Goal: Task Accomplishment & Management: Manage account settings

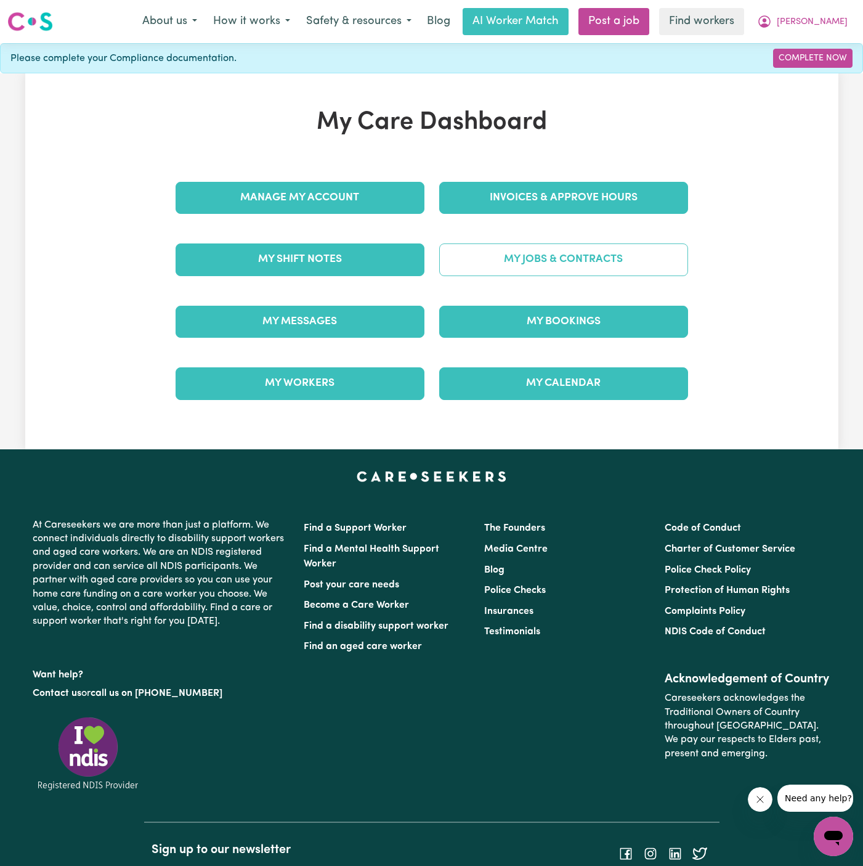
click at [574, 256] on link "My Jobs & Contracts" at bounding box center [563, 259] width 249 height 32
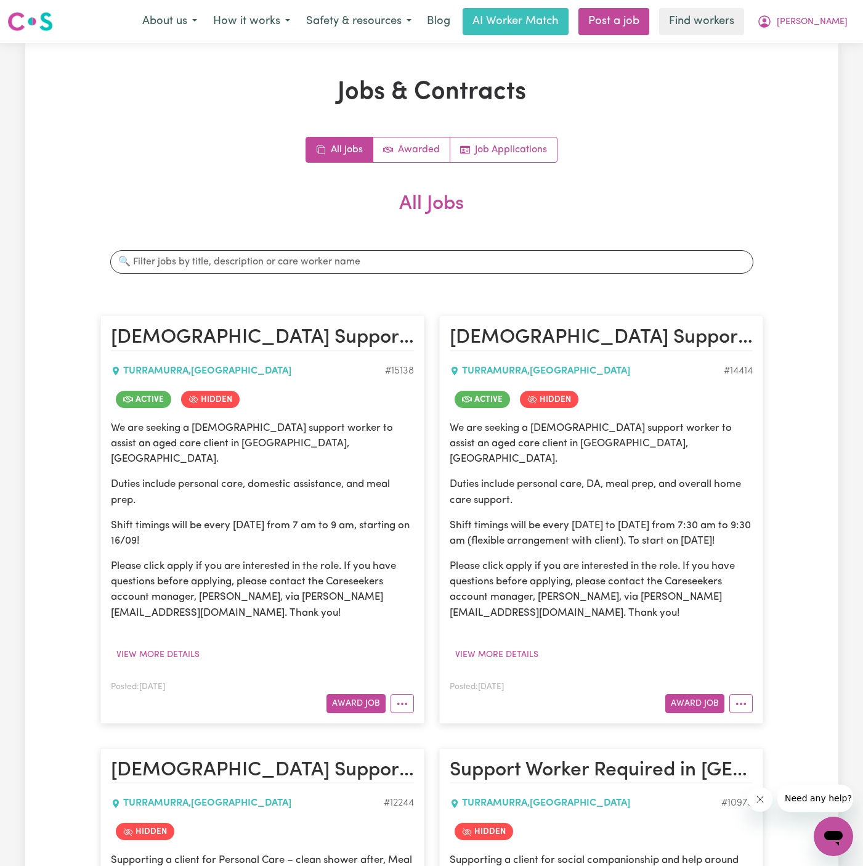
scroll to position [128, 0]
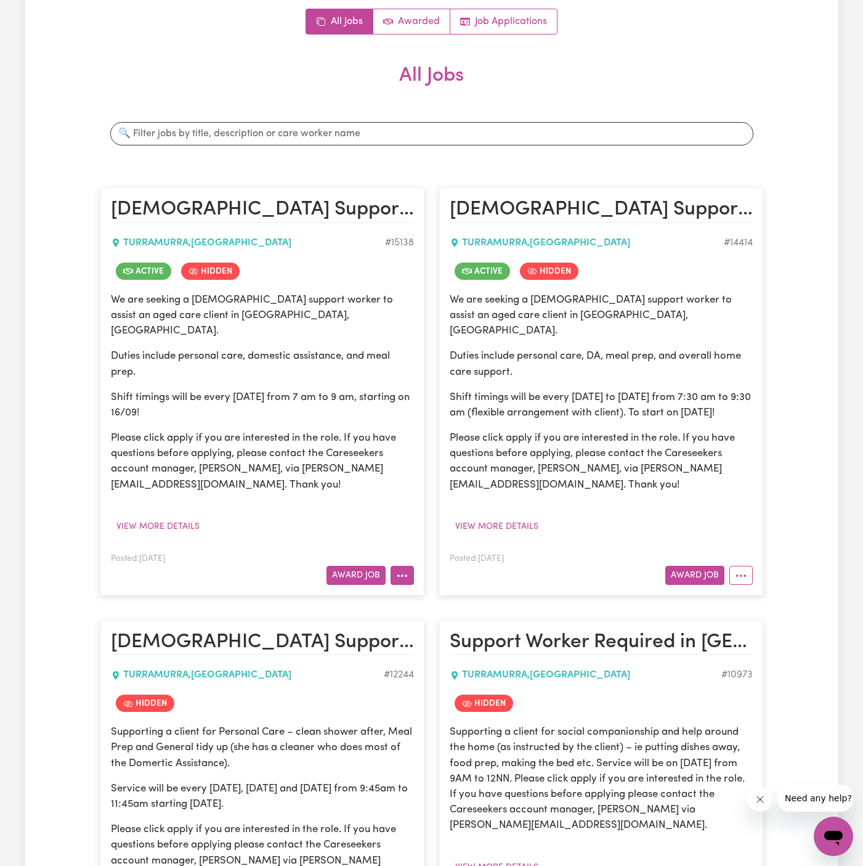
click at [406, 569] on icon "More options" at bounding box center [402, 575] width 12 height 12
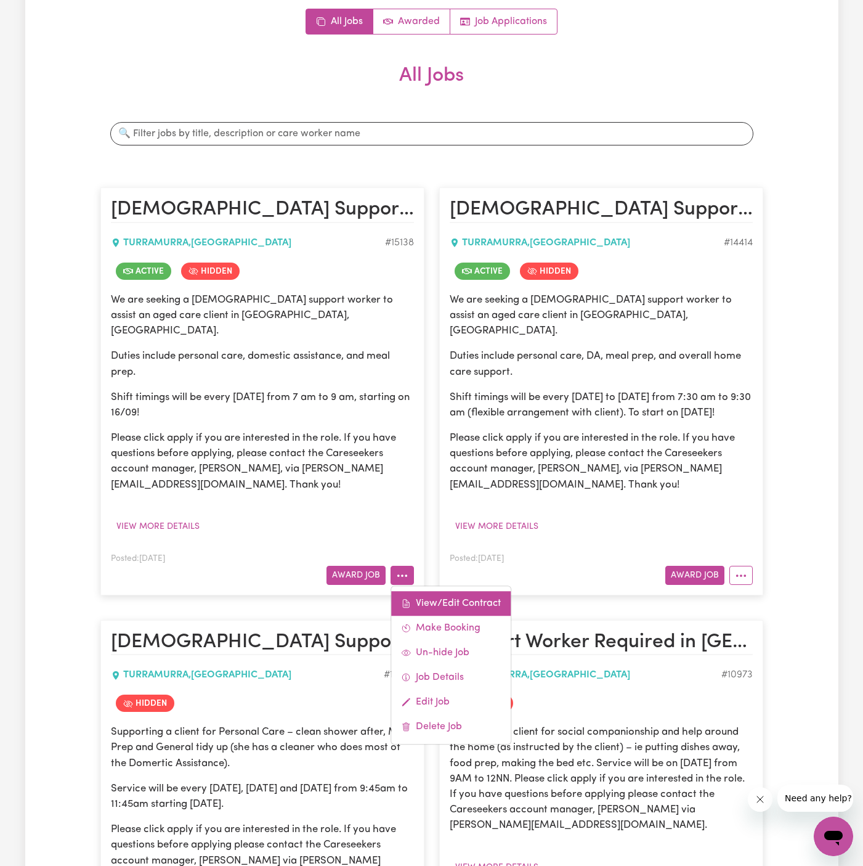
click at [430, 591] on link "View/Edit Contract" at bounding box center [451, 603] width 120 height 25
select select "WEEKDAY_DAYTIME"
select select "ASSISTANCE_SELF_CARE"
select select "ONE"
select select "WEEKDAY_EVENING"
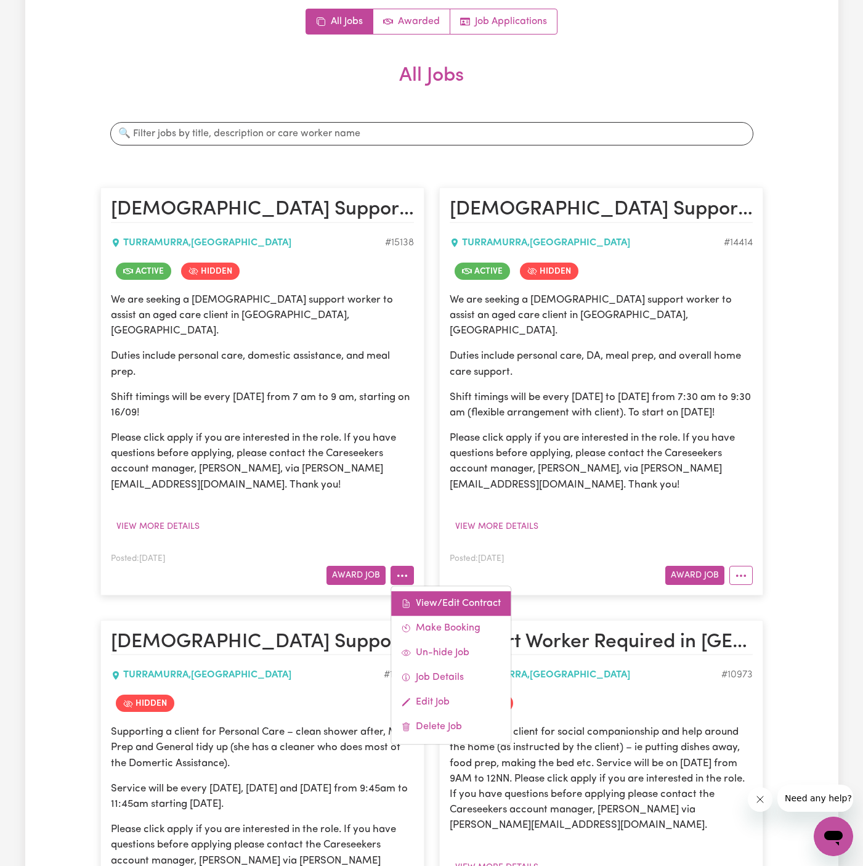
select select "ASSISTANCE_SELF_CARE"
select select "ONE"
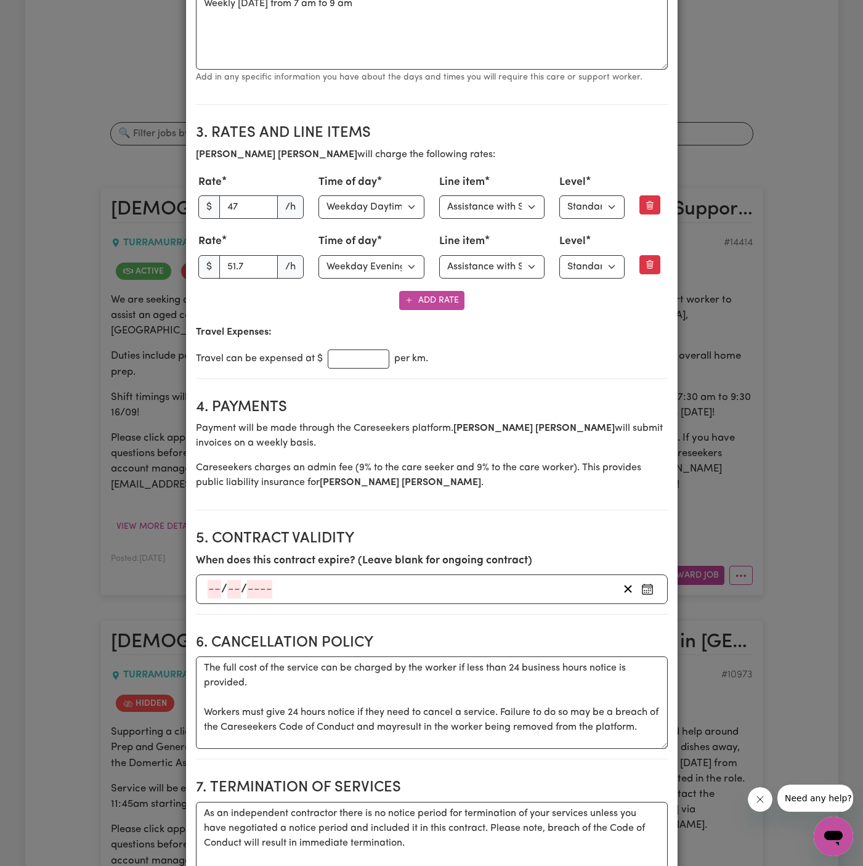
scroll to position [0, 0]
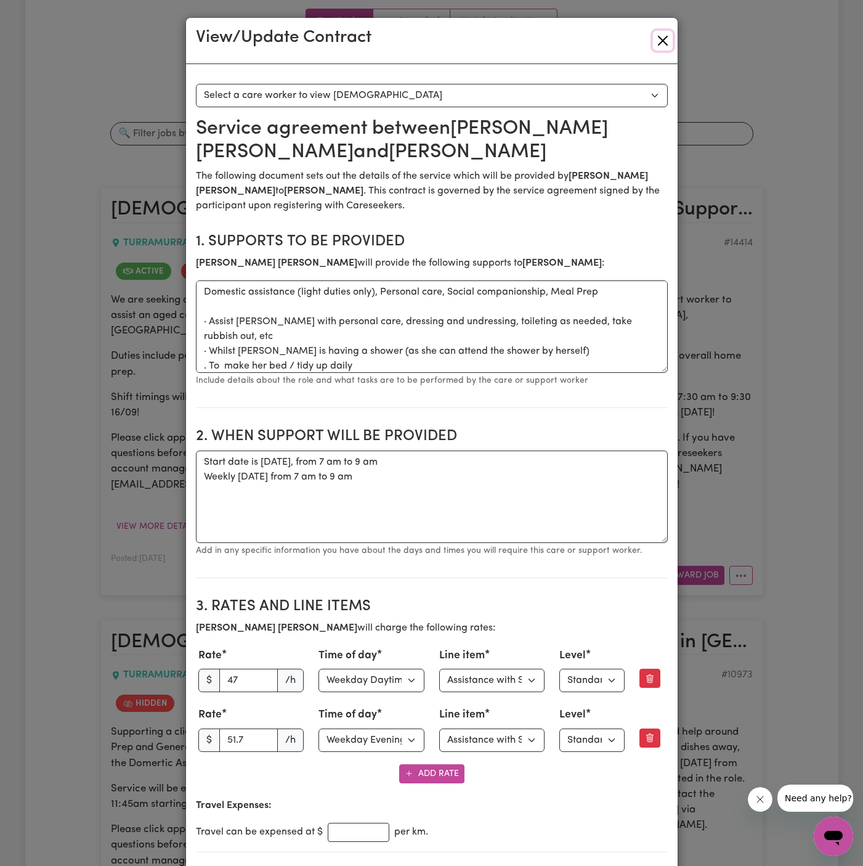
click at [670, 35] on button "Close" at bounding box center [663, 41] width 20 height 20
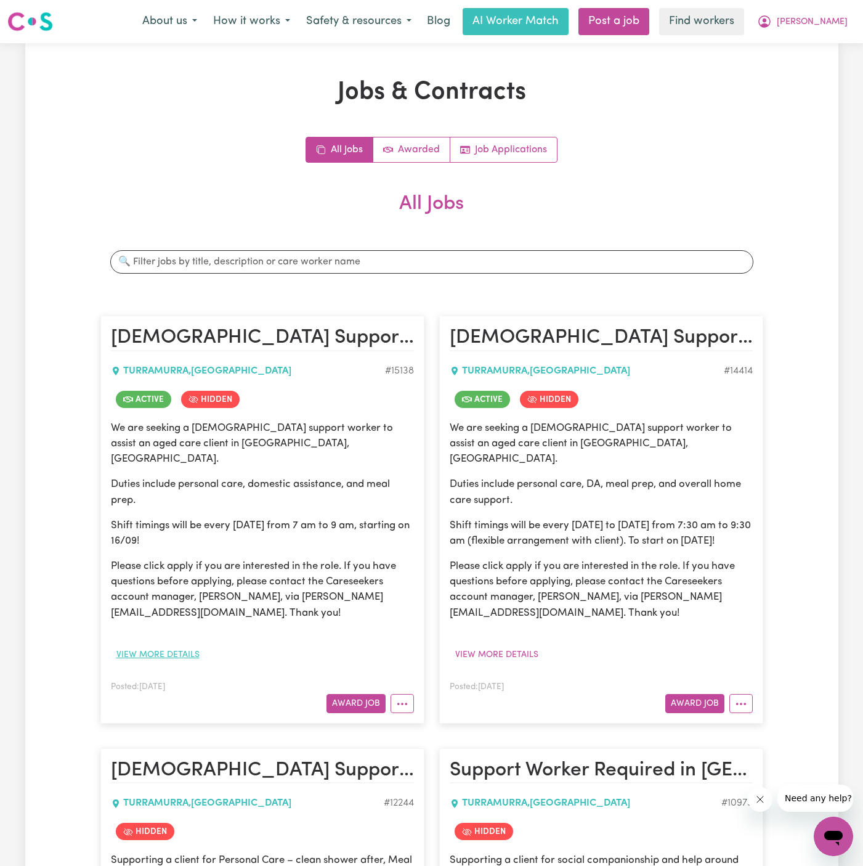
click at [177, 645] on button "View more details" at bounding box center [158, 654] width 94 height 19
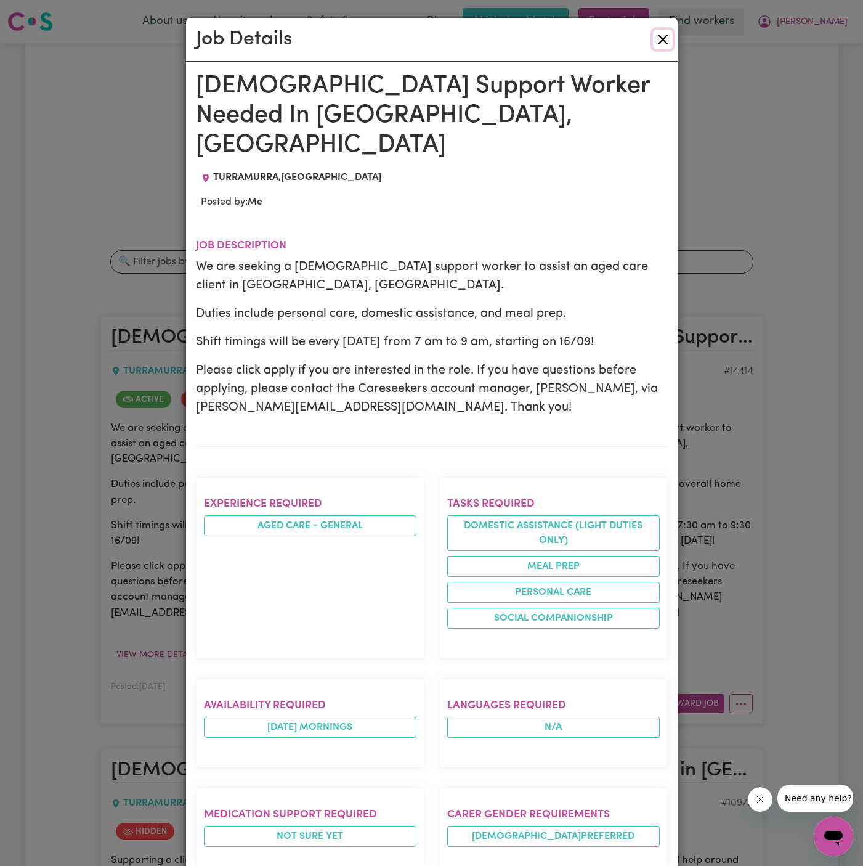
click at [662, 41] on button "Close" at bounding box center [663, 40] width 20 height 20
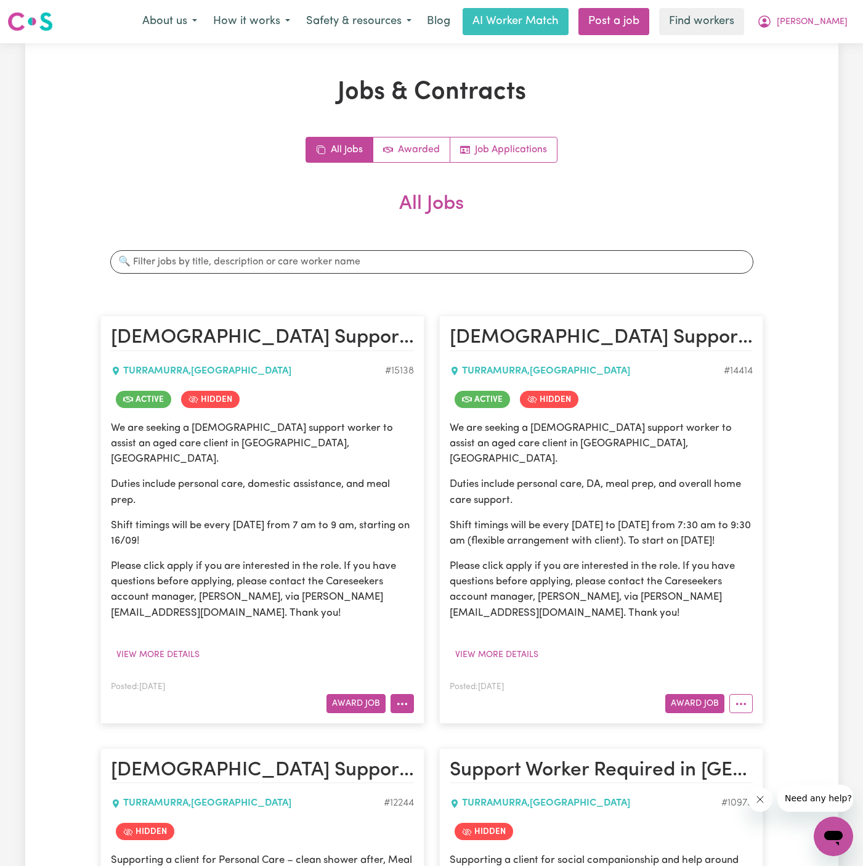
click at [399, 702] on circle "More options" at bounding box center [398, 703] width 2 height 2
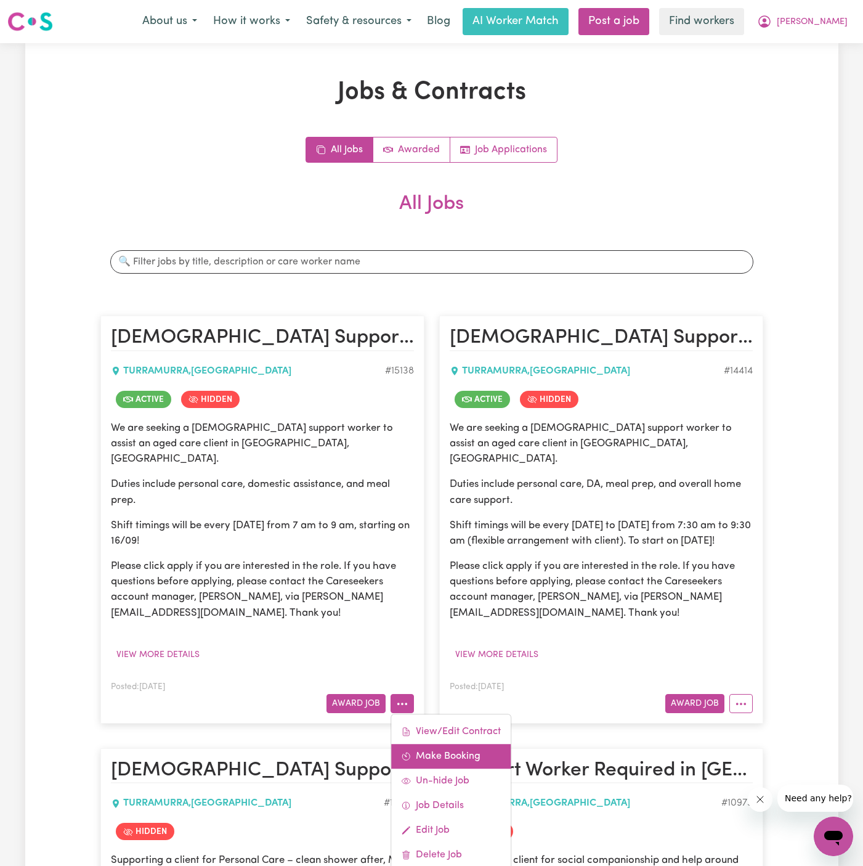
click at [454, 744] on link "Make Booking" at bounding box center [451, 756] width 120 height 25
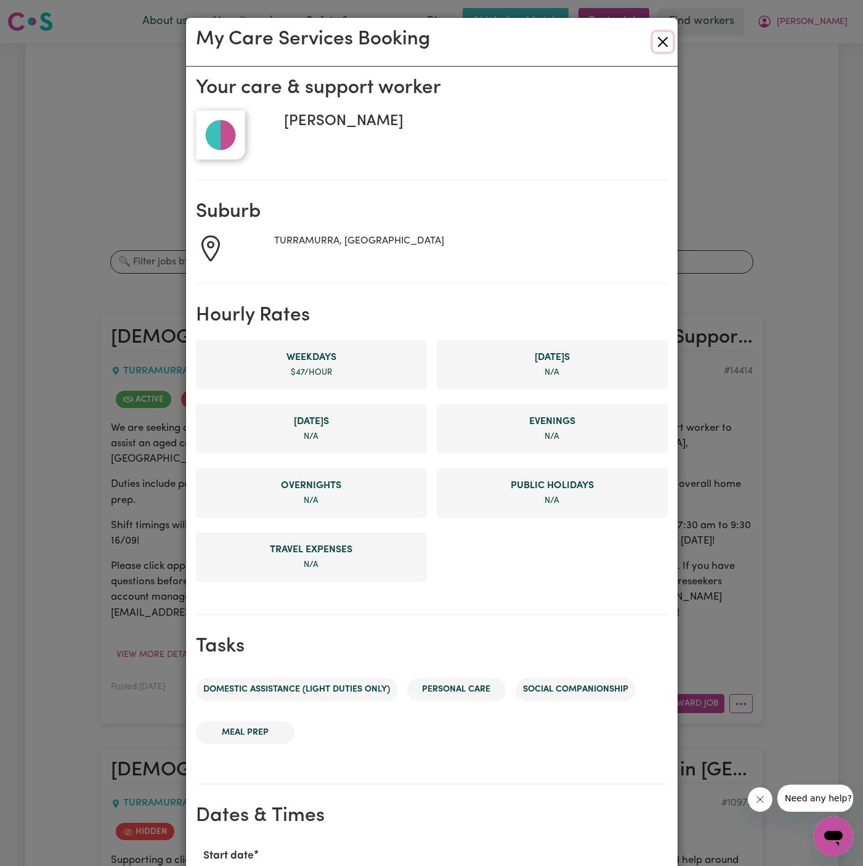
click at [666, 42] on button "Close" at bounding box center [663, 42] width 20 height 20
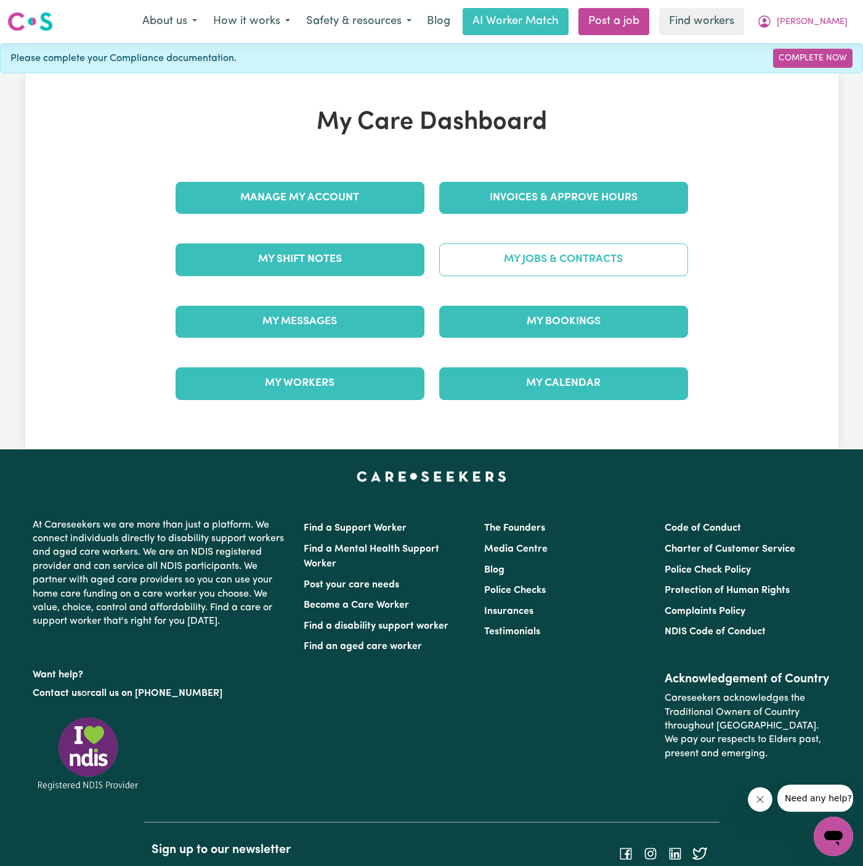
click at [568, 259] on link "My Jobs & Contracts" at bounding box center [563, 259] width 249 height 32
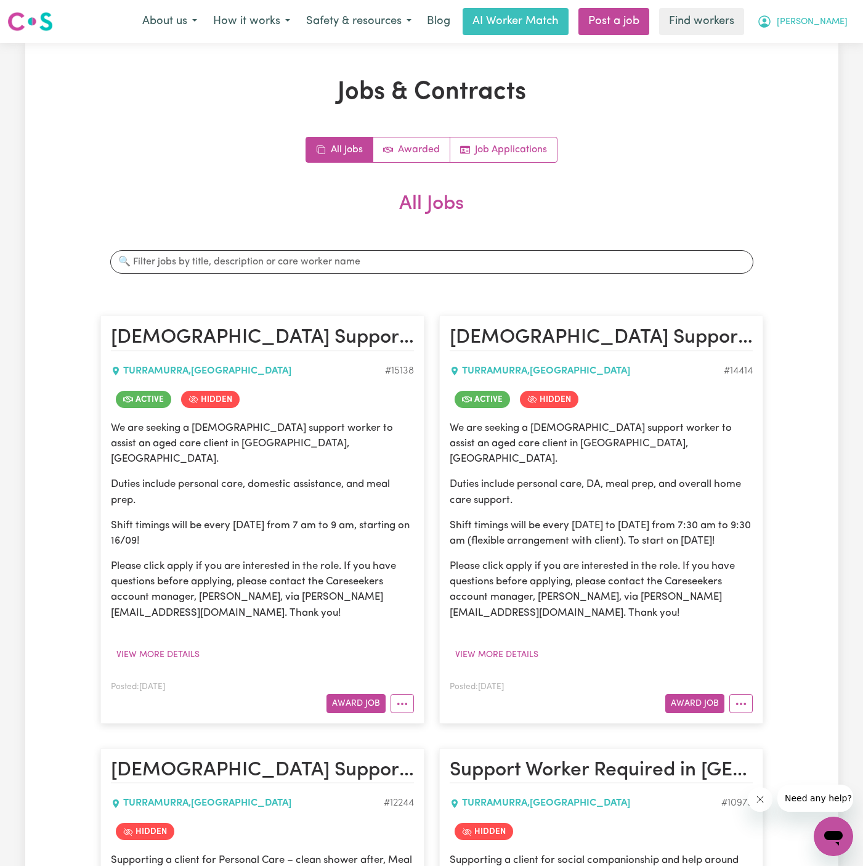
click at [840, 17] on span "[PERSON_NAME]" at bounding box center [812, 22] width 71 height 14
click at [837, 49] on link "My Dashboard" at bounding box center [806, 47] width 97 height 23
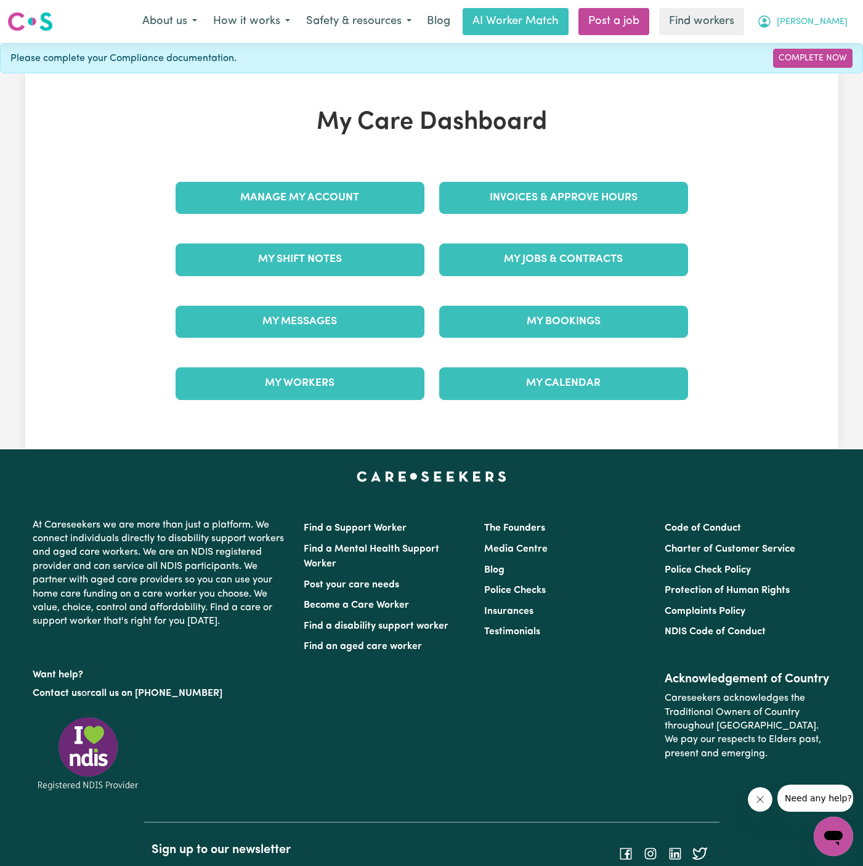
click at [834, 11] on button "[PERSON_NAME]" at bounding box center [802, 22] width 107 height 26
click at [833, 76] on link "Logout" at bounding box center [806, 70] width 97 height 23
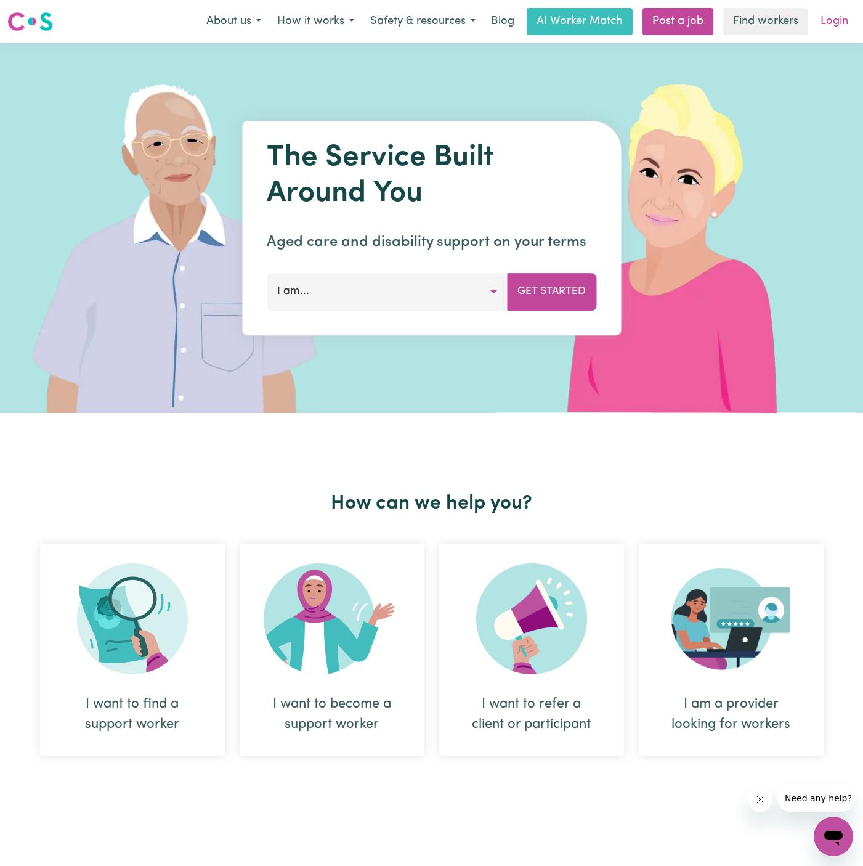
click at [845, 16] on link "Login" at bounding box center [834, 21] width 43 height 27
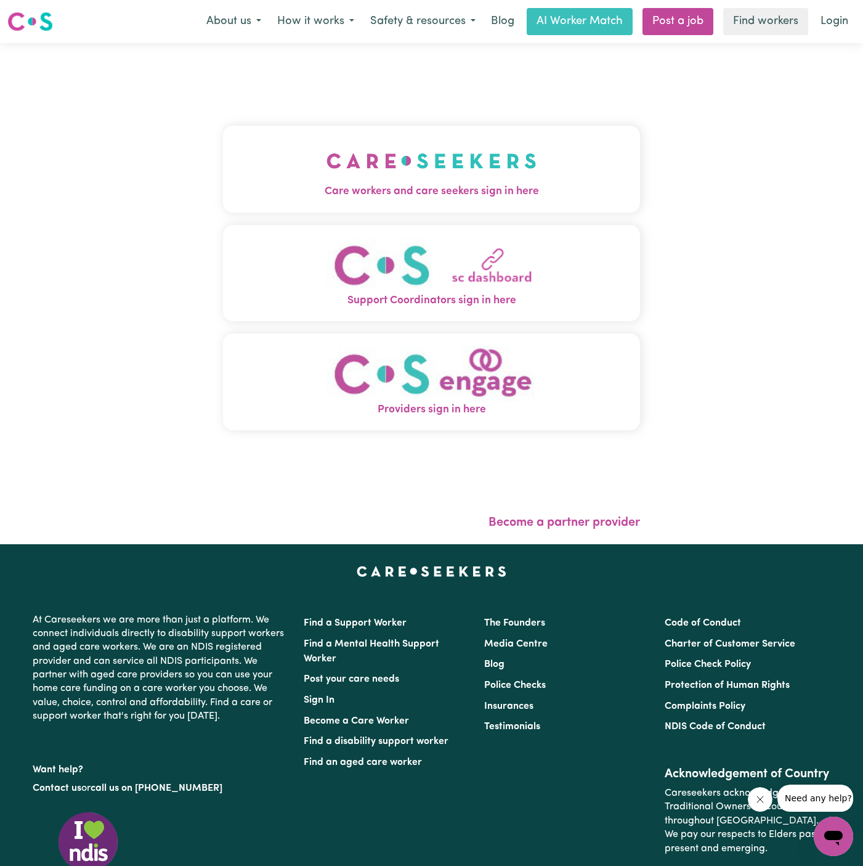
click at [389, 171] on img "Care workers and care seekers sign in here" at bounding box center [432, 161] width 210 height 46
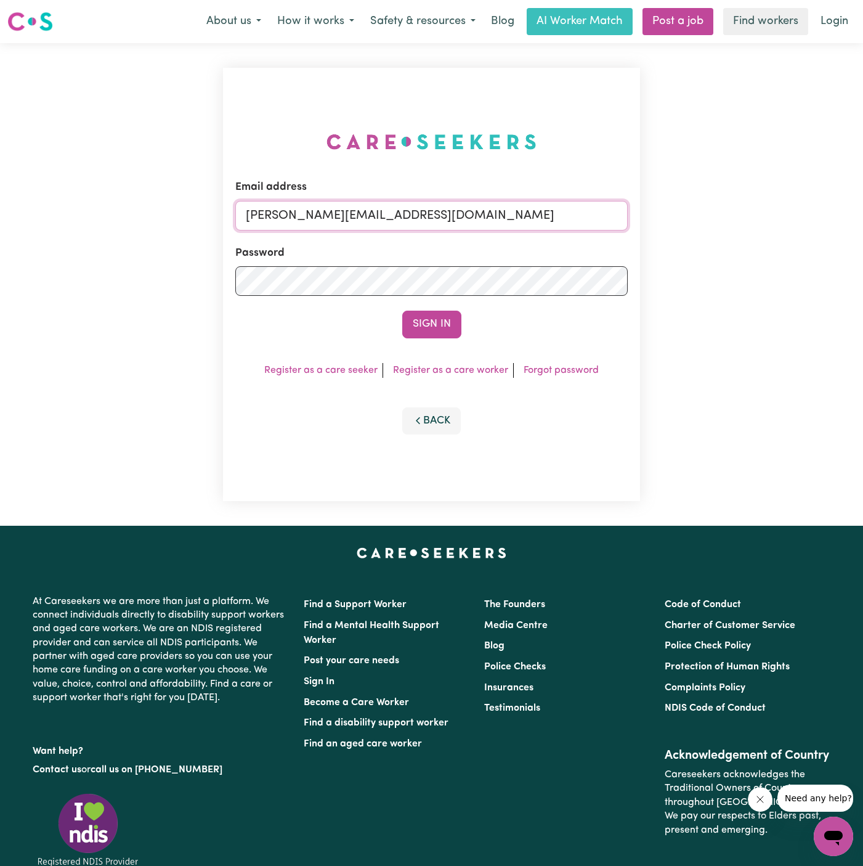
click at [454, 219] on input "dyan@careseekers.com.au" at bounding box center [431, 216] width 393 height 30
click at [434, 223] on input "dyan@careseekers.com.au" at bounding box center [431, 216] width 393 height 30
drag, startPoint x: 310, startPoint y: 212, endPoint x: 648, endPoint y: 216, distance: 338.3
click at [648, 216] on div "Email address superuser~hsgill1336719@gmail.com Password Sign In Register as a …" at bounding box center [431, 284] width 863 height 482
type input "superuser~mina20haghighi@yahoo.com"
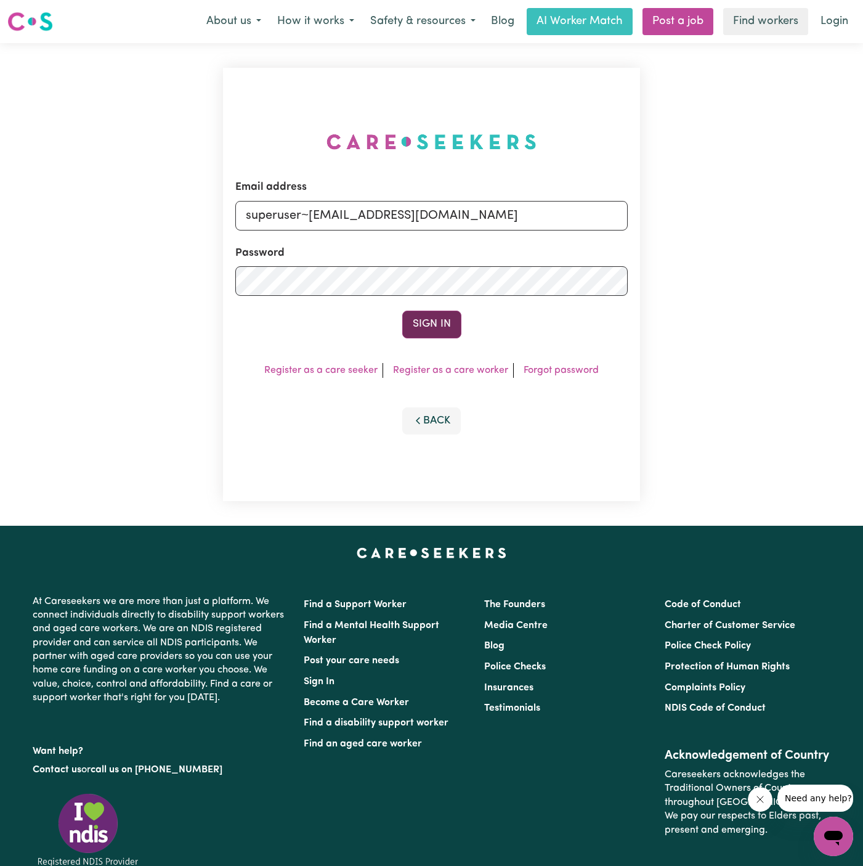
click at [436, 334] on button "Sign In" at bounding box center [431, 324] width 59 height 27
